Goal: Transaction & Acquisition: Purchase product/service

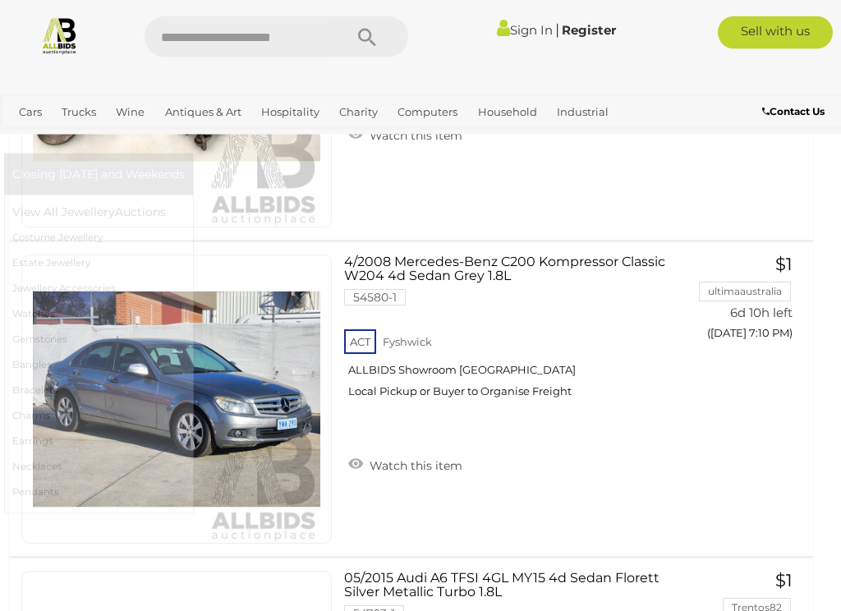
scroll to position [2856, 3]
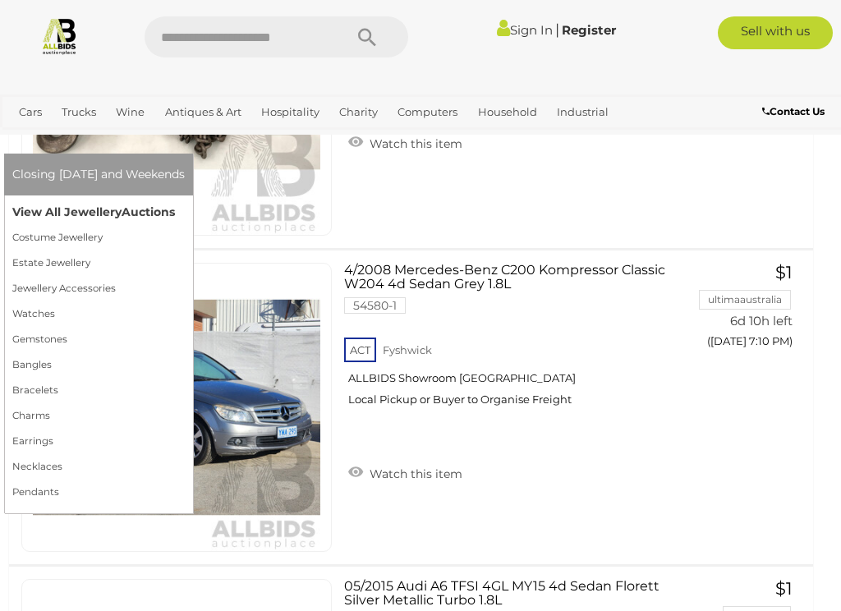
click at [185, 200] on link "View All Jewellery Auctions" at bounding box center [98, 212] width 173 height 25
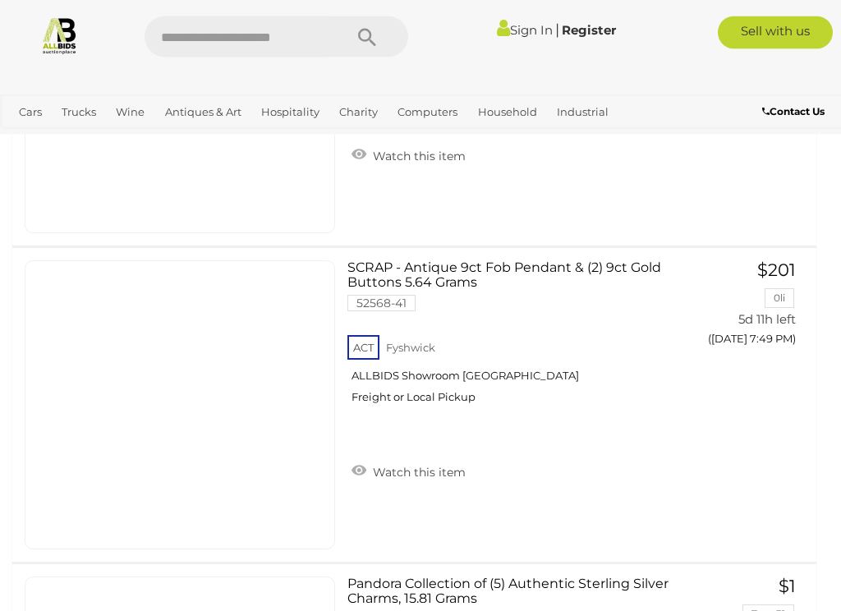
scroll to position [15487, 0]
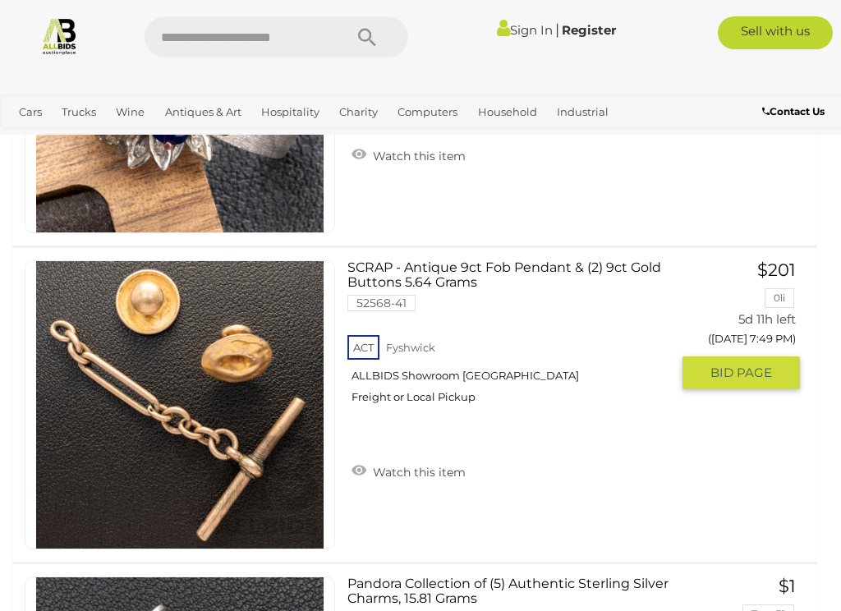
click at [763, 371] on span "BID PAGE" at bounding box center [742, 373] width 62 height 16
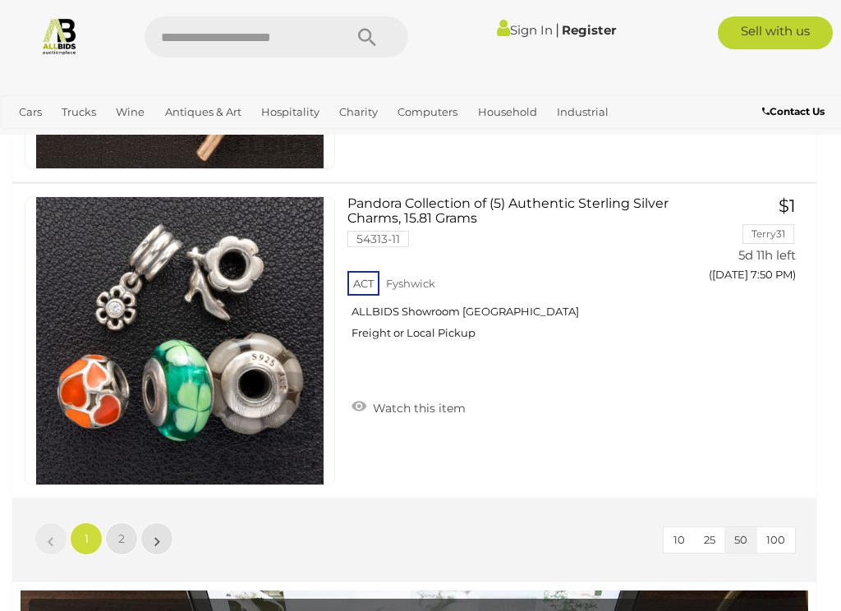
scroll to position [15867, 0]
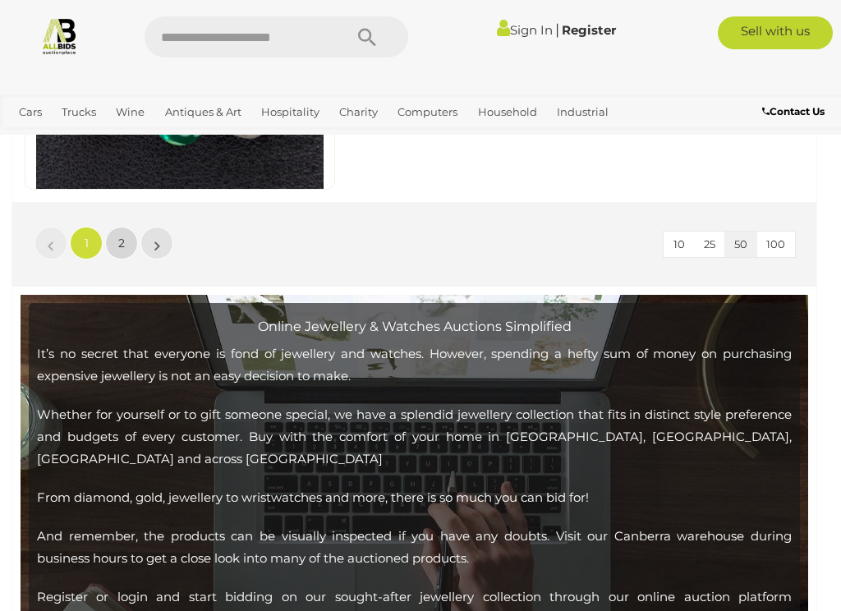
click at [119, 237] on span "2" at bounding box center [121, 243] width 7 height 15
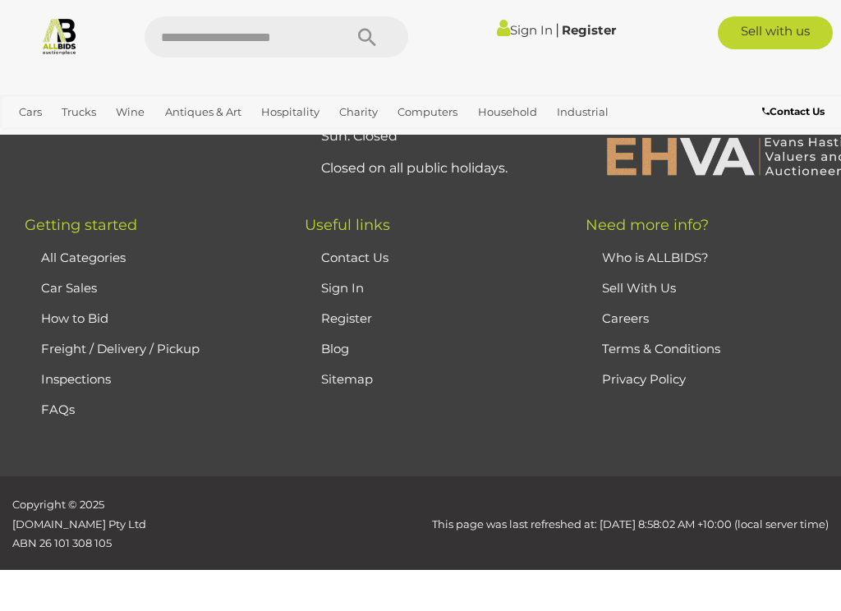
scroll to position [385, 0]
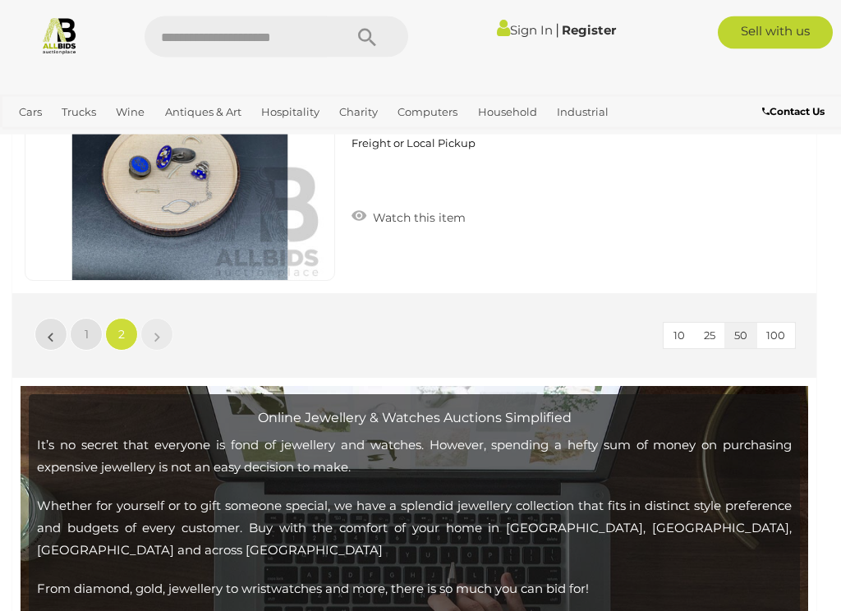
scroll to position [3103, 0]
click at [153, 324] on link "»" at bounding box center [156, 334] width 33 height 33
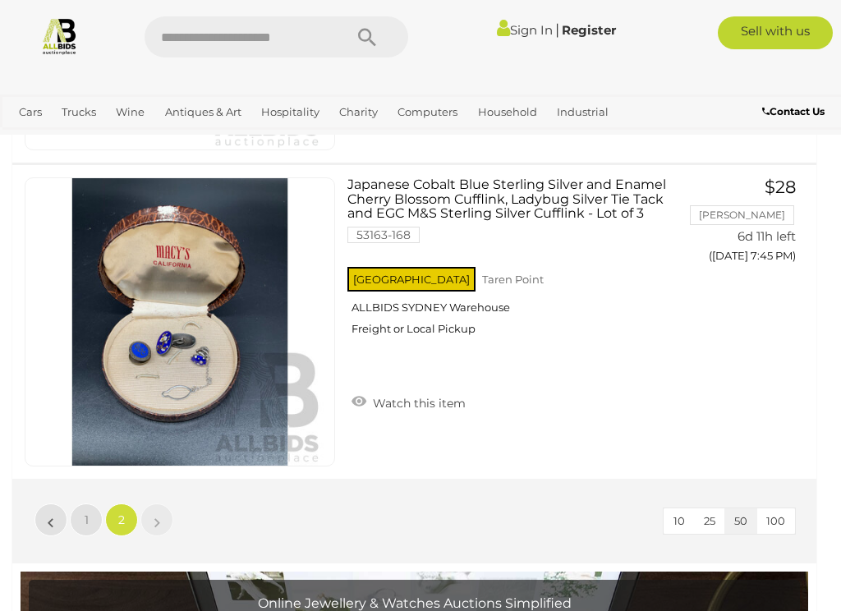
scroll to position [2917, 0]
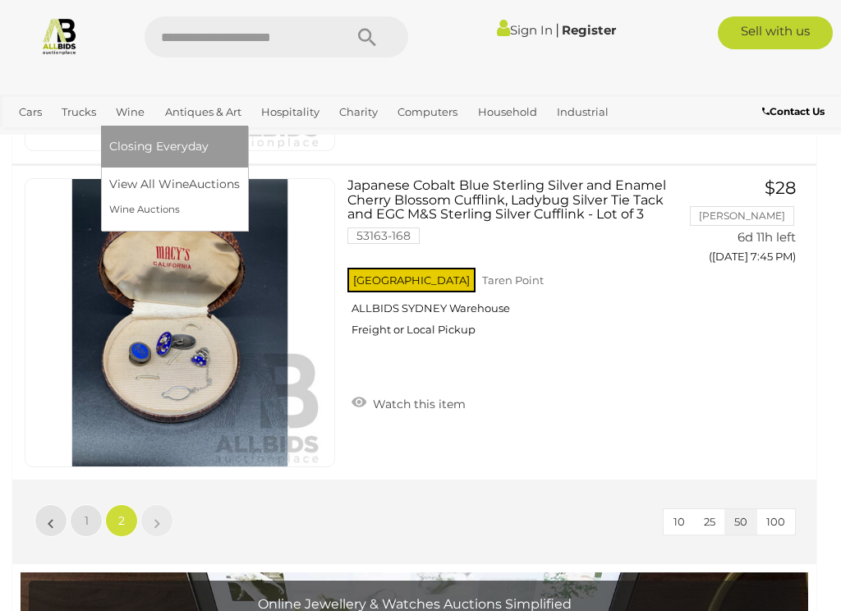
click at [129, 107] on link "Wine" at bounding box center [130, 112] width 42 height 27
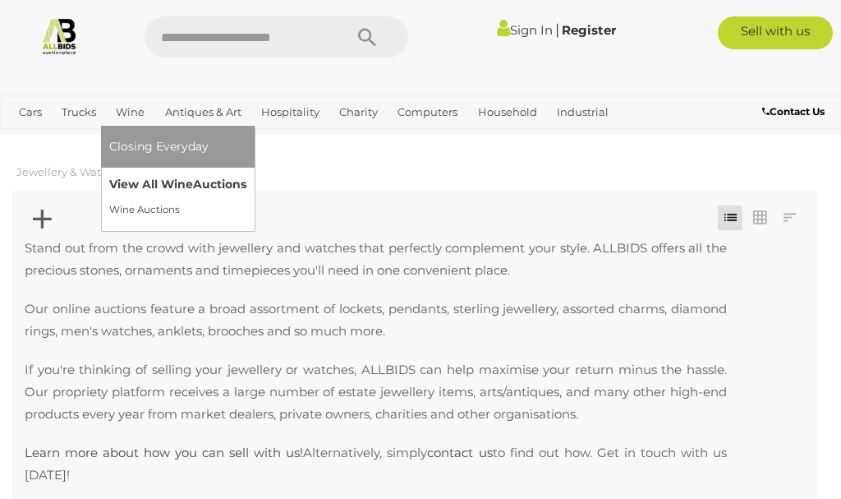
click at [178, 180] on link "View All Wine Auctions" at bounding box center [177, 184] width 137 height 25
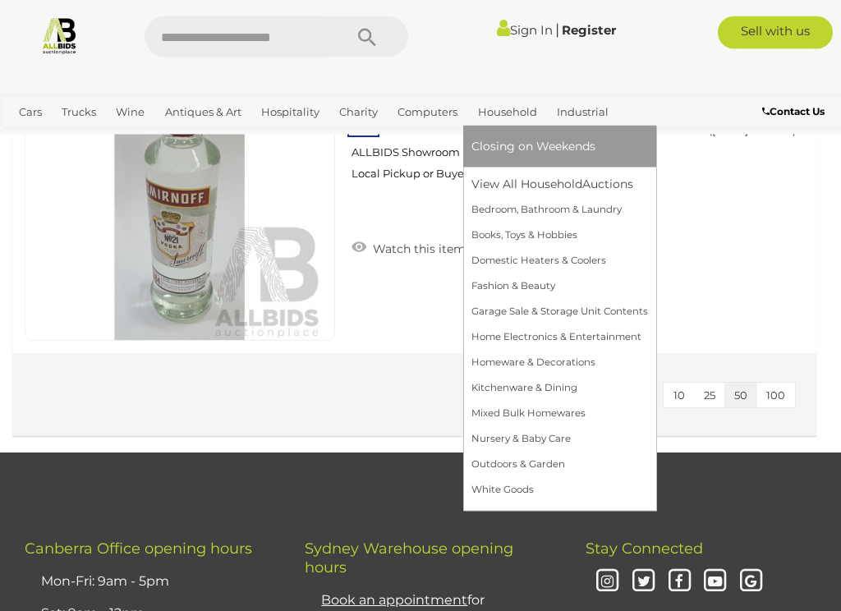
scroll to position [1064, 0]
click at [558, 363] on link "Homeware & Decorations" at bounding box center [560, 362] width 177 height 25
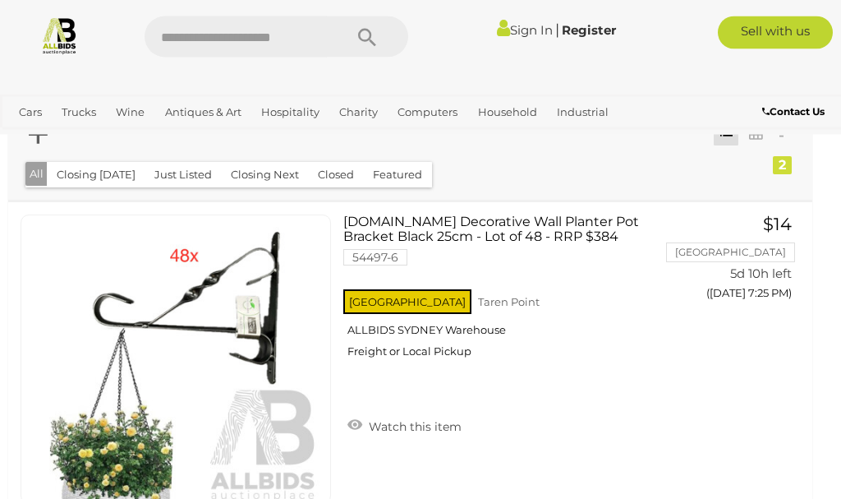
scroll to position [0, 4]
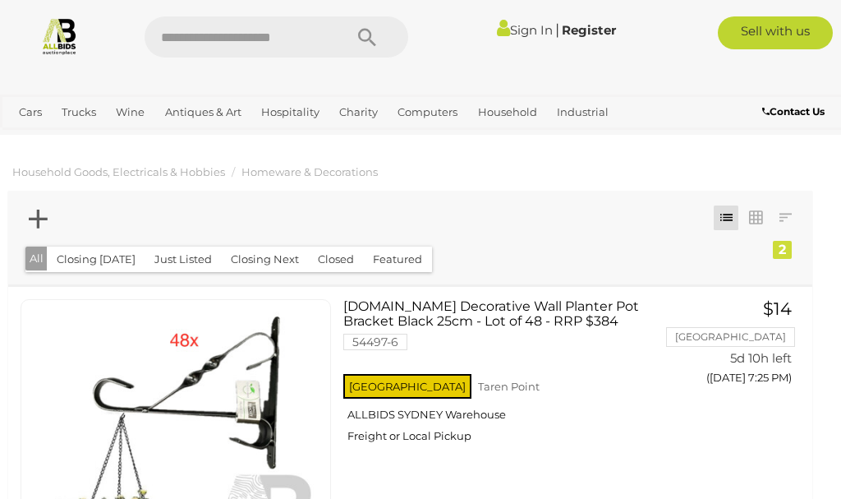
click at [175, 246] on button "Just Listed" at bounding box center [183, 258] width 77 height 25
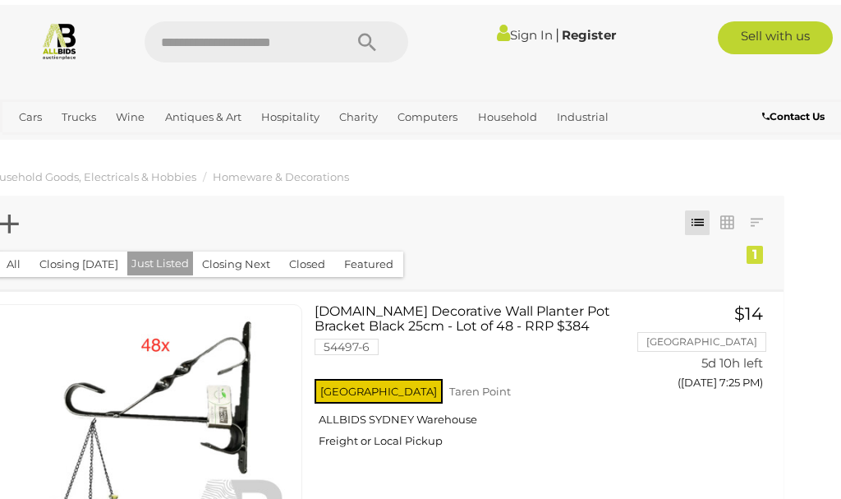
scroll to position [0, 36]
